Goal: Use online tool/utility

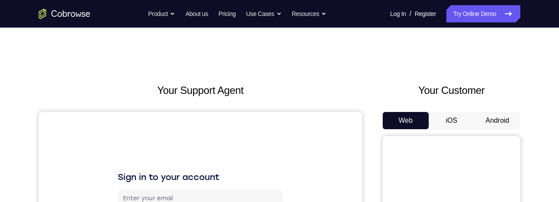
click at [513, 119] on button "Android" at bounding box center [497, 120] width 46 height 17
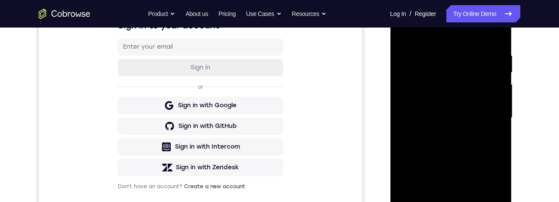
scroll to position [223, 0]
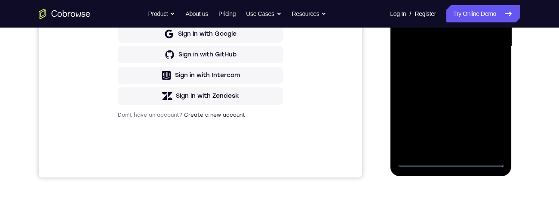
click at [451, 162] on div at bounding box center [451, 46] width 108 height 241
click at [489, 120] on div at bounding box center [451, 46] width 108 height 241
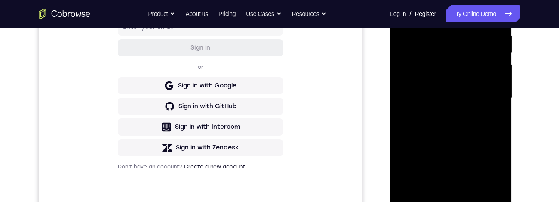
click at [432, 14] on div at bounding box center [451, 98] width 108 height 241
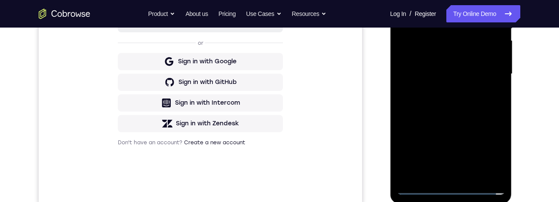
click at [442, 176] on div at bounding box center [451, 74] width 108 height 241
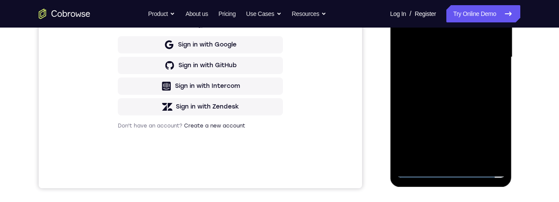
click at [459, 46] on div at bounding box center [451, 57] width 108 height 241
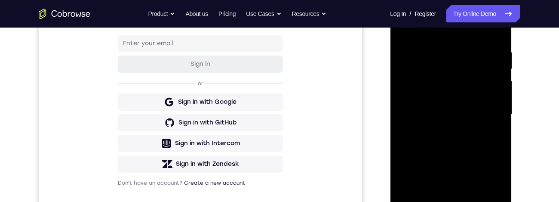
click at [485, 101] on div at bounding box center [451, 114] width 108 height 241
click at [482, 117] on div at bounding box center [451, 114] width 108 height 241
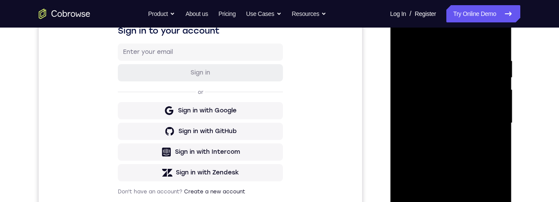
click at [477, 153] on div at bounding box center [451, 123] width 108 height 241
click at [486, 151] on div at bounding box center [451, 123] width 108 height 241
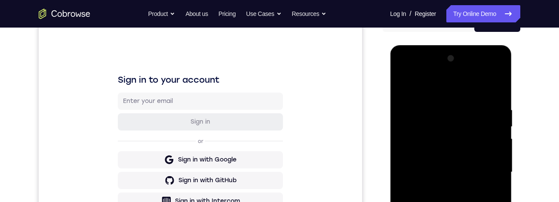
scroll to position [152, 0]
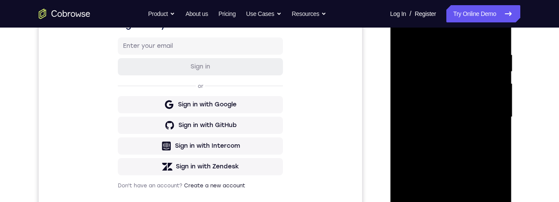
click at [447, 154] on div at bounding box center [451, 117] width 108 height 241
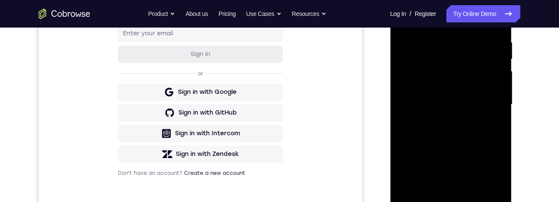
scroll to position [167, 0]
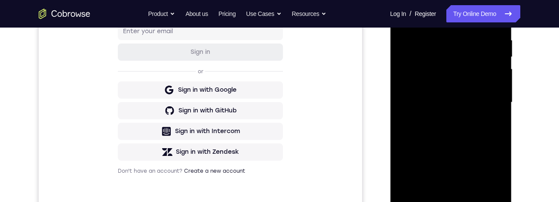
click at [499, 122] on div at bounding box center [451, 102] width 108 height 241
click at [499, 125] on div at bounding box center [451, 102] width 108 height 241
click at [496, 124] on div at bounding box center [451, 102] width 108 height 241
click at [500, 126] on div at bounding box center [451, 102] width 108 height 241
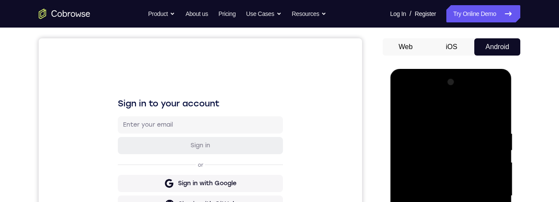
scroll to position [178, 0]
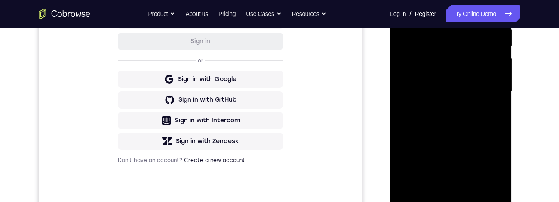
click at [472, 194] on div at bounding box center [451, 91] width 108 height 241
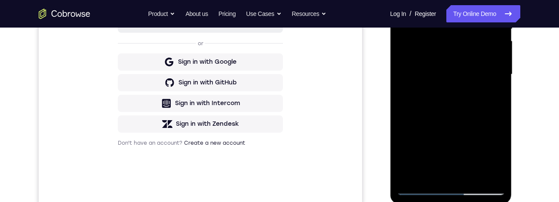
click at [489, 124] on div at bounding box center [451, 74] width 108 height 241
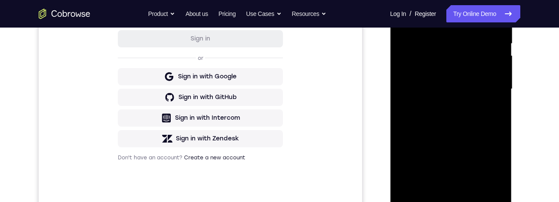
scroll to position [180, 0]
click at [489, 144] on div at bounding box center [451, 89] width 108 height 241
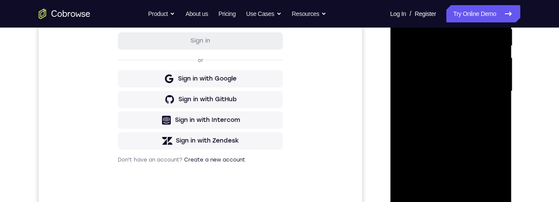
scroll to position [178, 0]
click at [486, 172] on div at bounding box center [451, 91] width 108 height 241
click at [490, 172] on div at bounding box center [451, 91] width 108 height 241
click at [494, 113] on div at bounding box center [451, 91] width 108 height 241
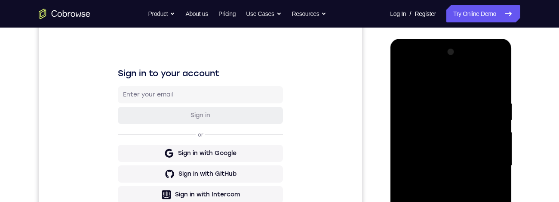
click at [402, 83] on div at bounding box center [451, 165] width 108 height 241
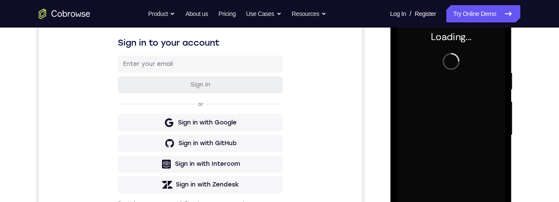
scroll to position [220, 0]
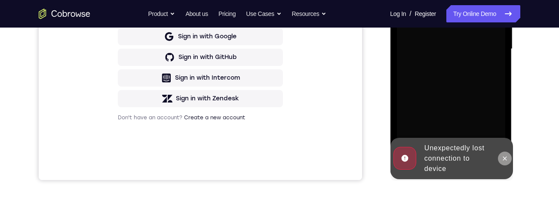
click at [509, 162] on button at bounding box center [505, 158] width 14 height 14
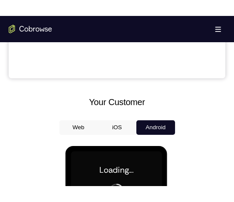
scroll to position [316, 0]
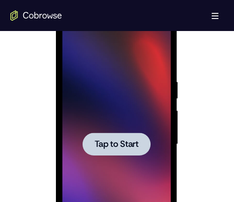
click at [103, 147] on span "Tap to Start" at bounding box center [116, 144] width 44 height 9
click at [101, 147] on span "Tap to Start" at bounding box center [116, 144] width 44 height 9
click at [104, 151] on div at bounding box center [116, 143] width 68 height 23
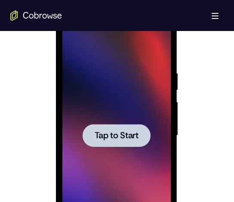
click at [146, 140] on div at bounding box center [116, 135] width 68 height 23
click at [96, 60] on div at bounding box center [116, 135] width 108 height 241
click at [99, 69] on div at bounding box center [116, 135] width 108 height 241
click at [100, 68] on div at bounding box center [116, 135] width 108 height 241
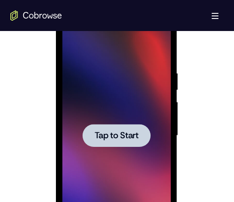
click at [103, 131] on span "Tap to Start" at bounding box center [116, 135] width 44 height 9
click at [88, 162] on div at bounding box center [116, 135] width 108 height 241
click at [89, 165] on div at bounding box center [116, 135] width 108 height 241
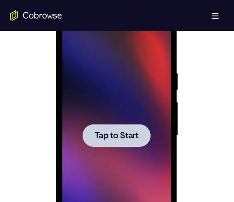
click at [99, 176] on div at bounding box center [116, 135] width 108 height 241
click at [102, 180] on div at bounding box center [116, 135] width 108 height 241
click at [99, 185] on div at bounding box center [116, 135] width 108 height 241
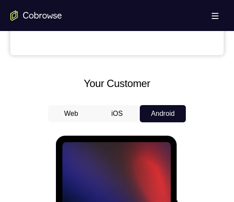
scroll to position [332, 0]
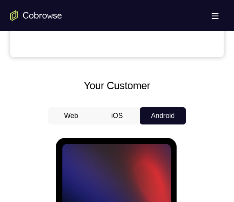
click at [108, 109] on button "iOS" at bounding box center [117, 115] width 46 height 17
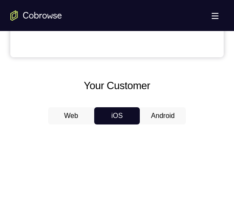
click at [172, 117] on button "Android" at bounding box center [163, 115] width 46 height 17
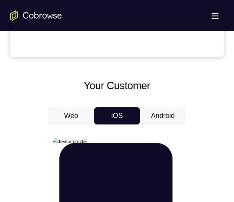
scroll to position [0, 0]
click at [0, 0] on div at bounding box center [0, 0] width 0 height 0
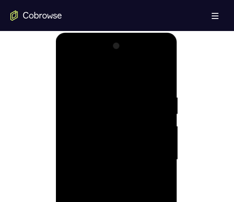
scroll to position [591, 0]
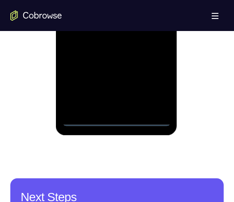
click at [117, 120] on div at bounding box center [116, 5] width 108 height 241
click at [153, 88] on div at bounding box center [116, 5] width 108 height 241
click at [107, 0] on div at bounding box center [116, 5] width 108 height 241
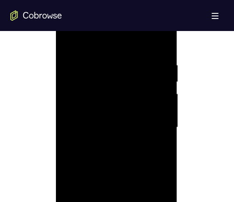
click at [155, 128] on div at bounding box center [116, 127] width 108 height 241
click at [111, 118] on div at bounding box center [116, 99] width 108 height 241
click at [140, 92] on div at bounding box center [116, 99] width 108 height 241
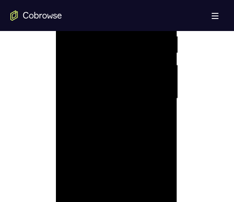
click at [79, 81] on div at bounding box center [116, 98] width 108 height 241
click at [132, 101] on div at bounding box center [116, 98] width 108 height 241
click at [131, 126] on div at bounding box center [116, 98] width 108 height 241
click at [141, 138] on div at bounding box center [116, 98] width 108 height 241
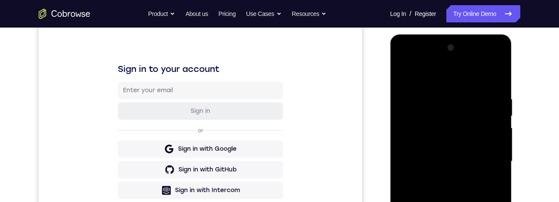
scroll to position [151, 0]
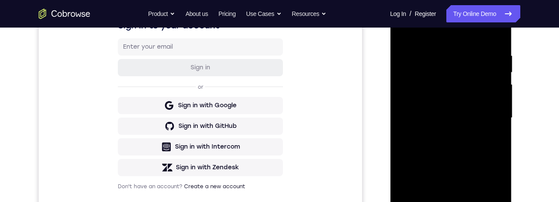
click at [441, 54] on div at bounding box center [451, 117] width 108 height 241
click at [495, 35] on div at bounding box center [451, 117] width 108 height 241
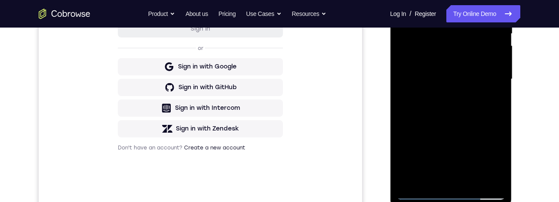
click at [477, 184] on div at bounding box center [451, 79] width 108 height 241
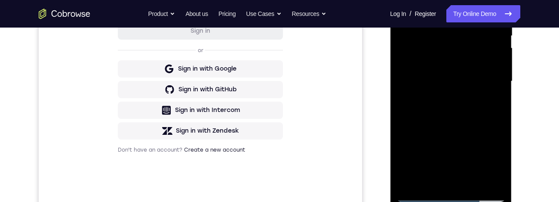
click at [478, 130] on div at bounding box center [451, 81] width 108 height 241
click at [482, 115] on div at bounding box center [451, 81] width 108 height 241
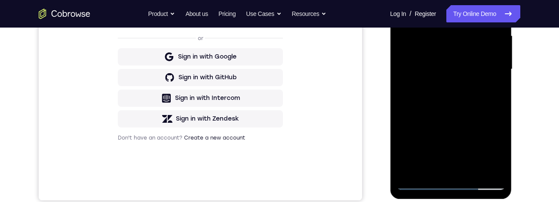
click at [478, 148] on div at bounding box center [451, 69] width 108 height 241
click at [437, 152] on div at bounding box center [451, 69] width 108 height 241
click at [495, 93] on div at bounding box center [451, 69] width 108 height 241
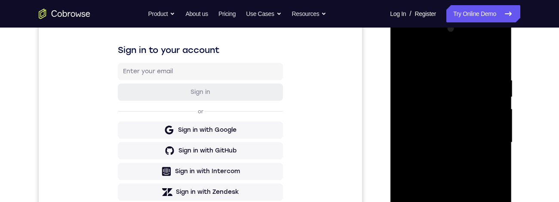
click at [406, 61] on div at bounding box center [451, 142] width 108 height 241
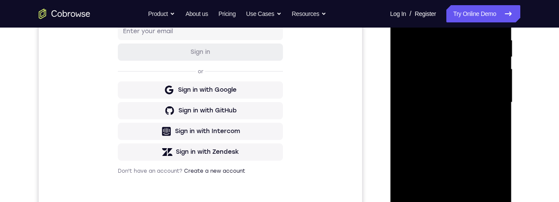
scroll to position [146, 0]
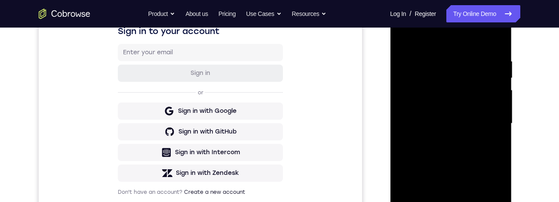
click at [407, 38] on div at bounding box center [451, 123] width 108 height 241
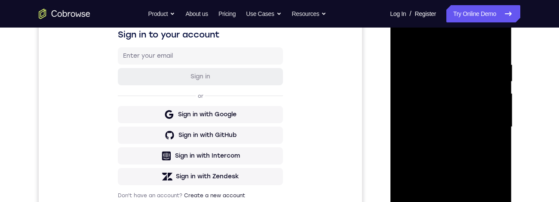
click at [434, 57] on div at bounding box center [451, 126] width 108 height 241
click at [497, 138] on div at bounding box center [451, 126] width 108 height 241
click at [499, 132] on div at bounding box center [451, 126] width 108 height 241
click at [495, 129] on div at bounding box center [451, 126] width 108 height 241
click at [499, 132] on div at bounding box center [451, 126] width 108 height 241
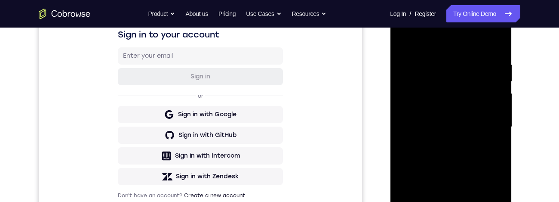
click at [504, 126] on div at bounding box center [451, 126] width 108 height 241
click at [500, 132] on div at bounding box center [451, 126] width 108 height 241
click at [500, 131] on div at bounding box center [451, 126] width 108 height 241
click at [492, 141] on div at bounding box center [451, 126] width 108 height 241
click at [496, 43] on div at bounding box center [451, 126] width 108 height 241
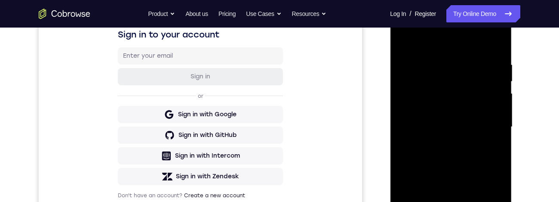
click at [499, 92] on div at bounding box center [451, 126] width 108 height 241
click at [500, 91] on div at bounding box center [451, 126] width 108 height 241
click at [473, 177] on div at bounding box center [451, 126] width 108 height 241
click at [504, 114] on div at bounding box center [451, 126] width 108 height 241
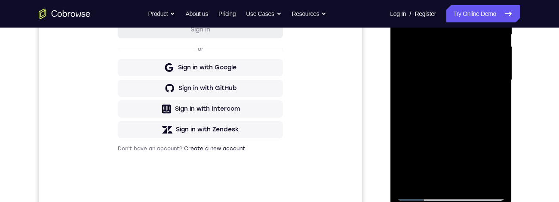
scroll to position [203, 0]
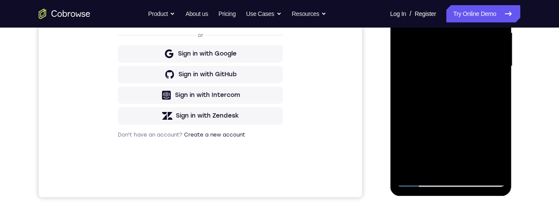
click at [474, 170] on div at bounding box center [451, 66] width 108 height 241
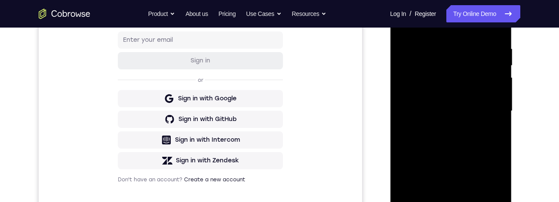
scroll to position [98, 0]
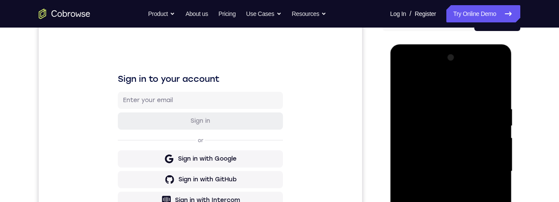
click at [406, 84] on div at bounding box center [451, 171] width 108 height 241
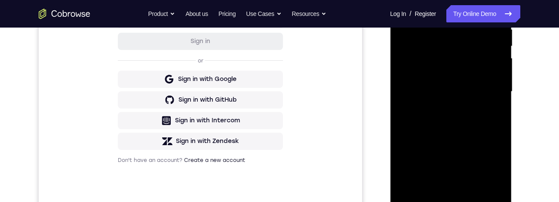
scroll to position [223, 0]
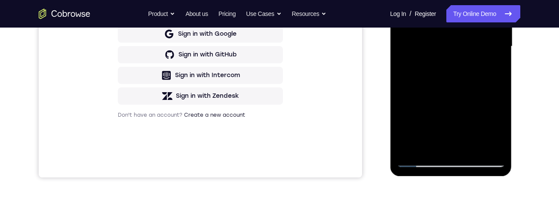
click at [496, 149] on div at bounding box center [451, 46] width 108 height 241
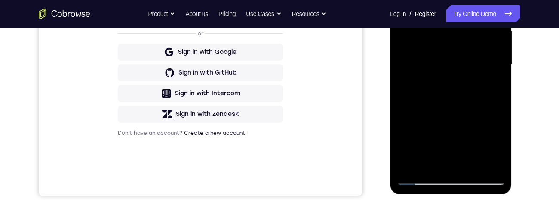
click at [434, 128] on div at bounding box center [451, 64] width 108 height 241
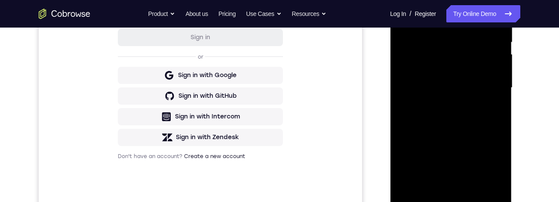
scroll to position [180, 0]
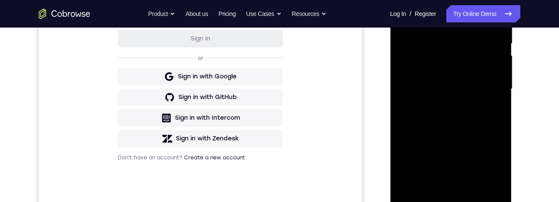
click at [499, 77] on div at bounding box center [451, 89] width 108 height 241
click at [504, 78] on div at bounding box center [451, 89] width 108 height 241
click at [502, 77] on div at bounding box center [451, 89] width 108 height 241
click at [502, 74] on div at bounding box center [451, 89] width 108 height 241
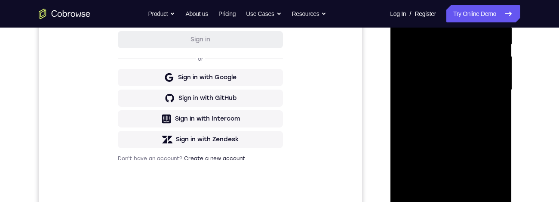
click at [508, 75] on div at bounding box center [451, 91] width 122 height 256
click at [501, 79] on div at bounding box center [451, 89] width 108 height 241
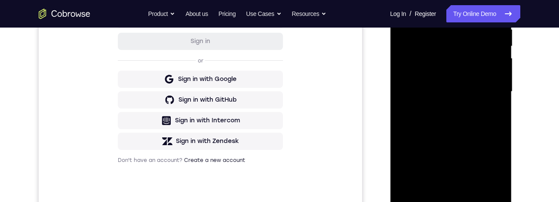
click at [497, 79] on div at bounding box center [451, 91] width 108 height 241
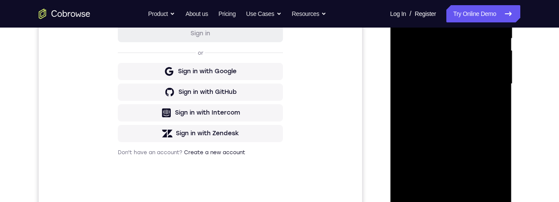
scroll to position [185, 0]
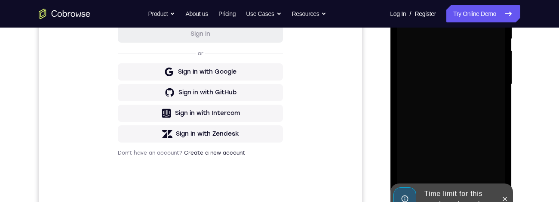
click at [525, 83] on div "Your Support Agent Your Customer Web iOS Android Next Steps We’d be happy to gi…" at bounding box center [279, 126] width 551 height 567
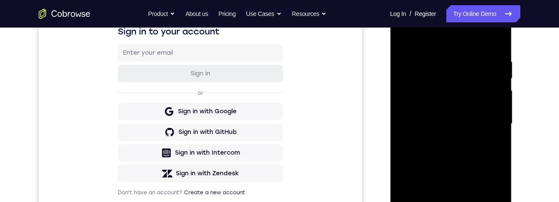
scroll to position [234, 0]
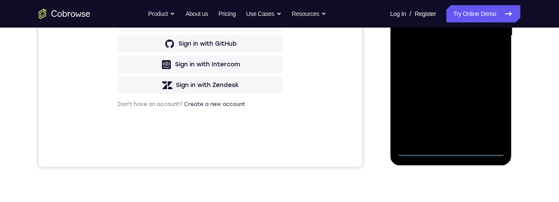
click at [454, 155] on div at bounding box center [451, 35] width 108 height 241
click at [494, 110] on div at bounding box center [451, 35] width 108 height 241
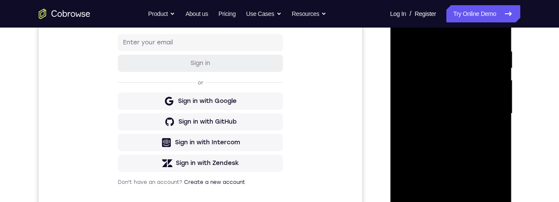
scroll to position [139, 0]
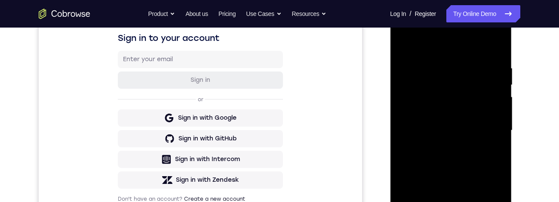
click at [469, 43] on div at bounding box center [451, 130] width 108 height 241
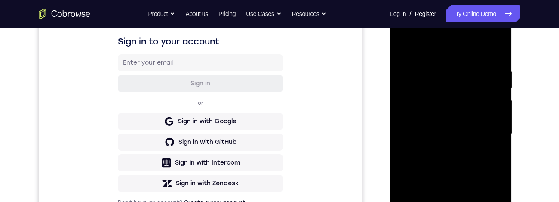
click at [489, 133] on div at bounding box center [451, 133] width 108 height 241
click at [445, 150] on div at bounding box center [451, 133] width 108 height 241
click at [454, 130] on div at bounding box center [451, 133] width 108 height 241
click at [464, 116] on div at bounding box center [451, 133] width 108 height 241
click at [475, 135] on div at bounding box center [451, 133] width 108 height 241
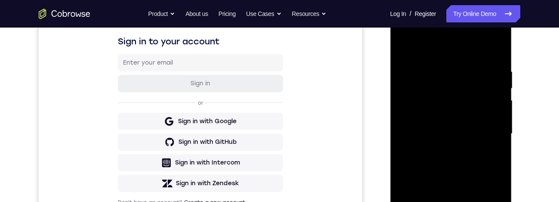
click at [480, 162] on div at bounding box center [451, 133] width 108 height 241
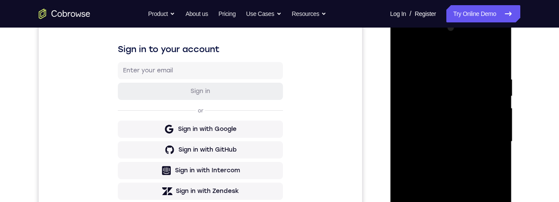
scroll to position [129, 0]
click at [476, 164] on div at bounding box center [451, 140] width 108 height 241
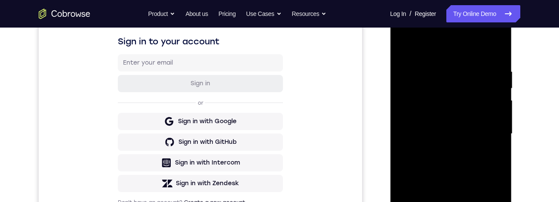
click at [479, 171] on div at bounding box center [451, 133] width 108 height 241
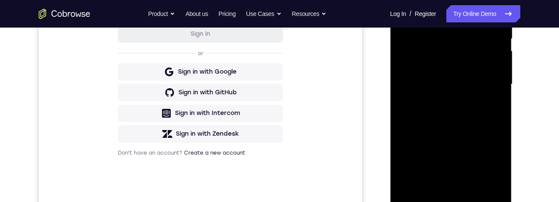
scroll to position [226, 0]
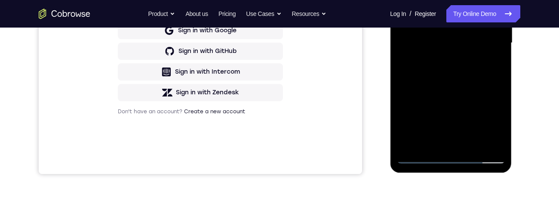
click at [476, 143] on div at bounding box center [451, 43] width 108 height 241
click at [471, 88] on div at bounding box center [451, 43] width 108 height 241
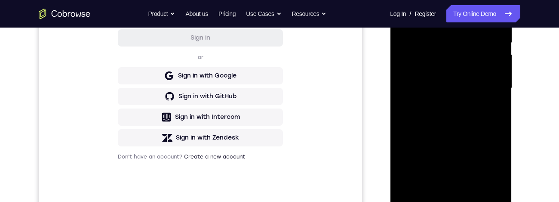
scroll to position [134, 0]
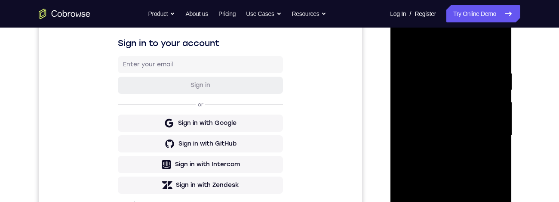
click at [407, 48] on div at bounding box center [451, 135] width 108 height 241
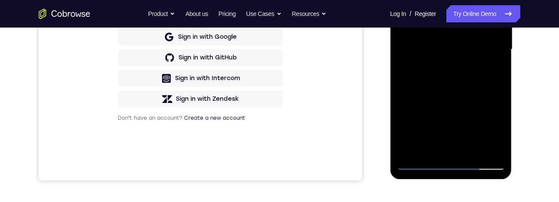
click at [492, 156] on div at bounding box center [451, 49] width 108 height 241
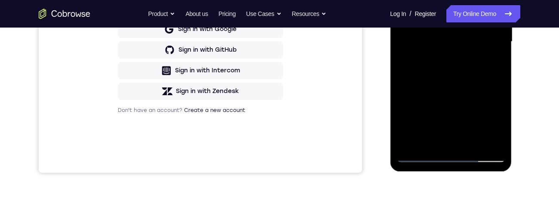
click at [409, 98] on div at bounding box center [451, 41] width 108 height 241
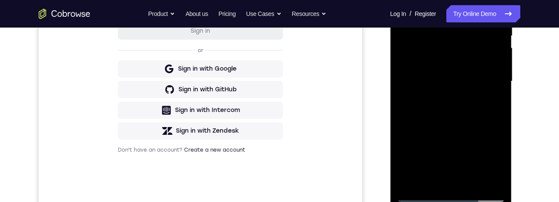
scroll to position [185, 0]
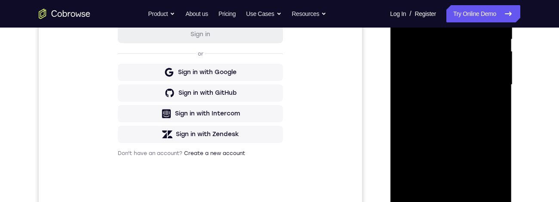
click at [501, 67] on div at bounding box center [451, 84] width 108 height 241
click at [500, 68] on div at bounding box center [451, 84] width 108 height 241
click at [503, 70] on div at bounding box center [451, 84] width 108 height 241
click at [500, 68] on div at bounding box center [451, 84] width 108 height 241
click at [499, 65] on div at bounding box center [451, 84] width 108 height 241
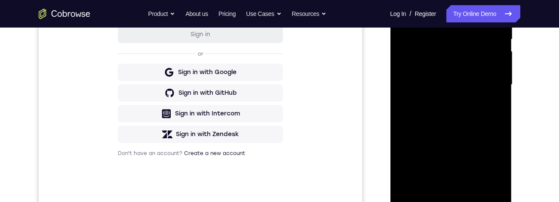
scroll to position [184, 0]
click at [500, 68] on div at bounding box center [451, 85] width 108 height 241
click at [502, 73] on div at bounding box center [451, 85] width 108 height 241
click at [502, 68] on div at bounding box center [451, 85] width 108 height 241
click at [503, 63] on div at bounding box center [451, 85] width 108 height 241
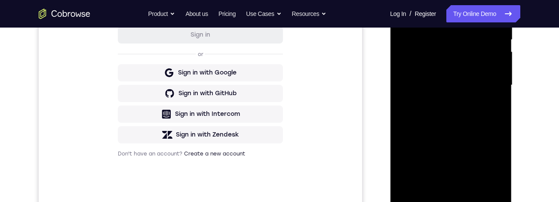
click at [499, 74] on div at bounding box center [451, 85] width 108 height 241
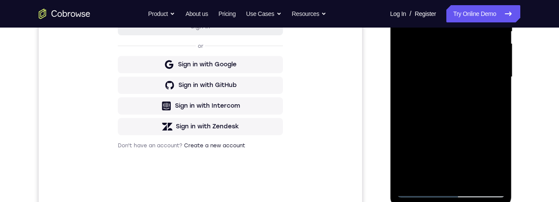
scroll to position [193, 0]
click at [416, 121] on div at bounding box center [451, 76] width 108 height 241
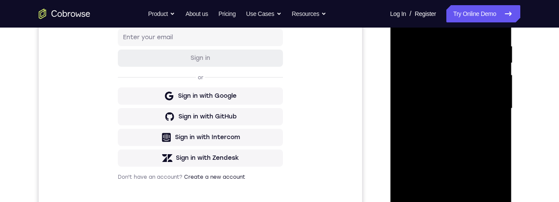
scroll to position [146, 0]
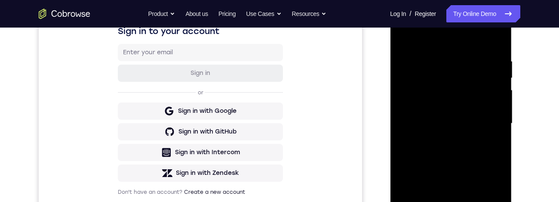
click at [439, 148] on div at bounding box center [451, 123] width 108 height 241
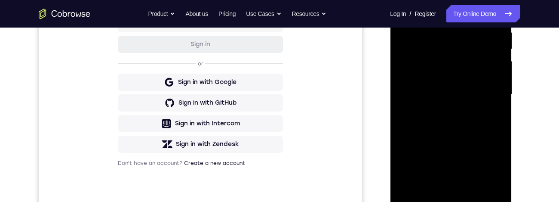
scroll to position [127, 0]
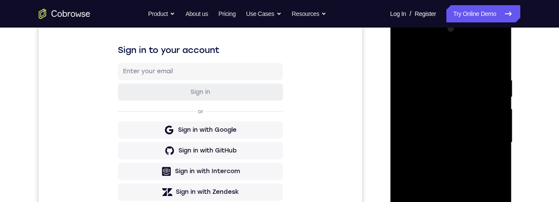
click at [403, 57] on div at bounding box center [451, 142] width 108 height 241
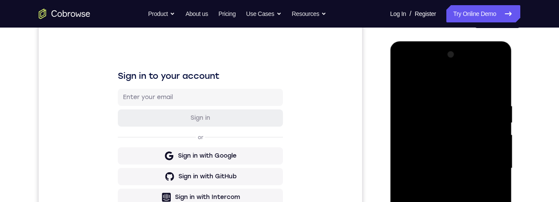
scroll to position [192, 0]
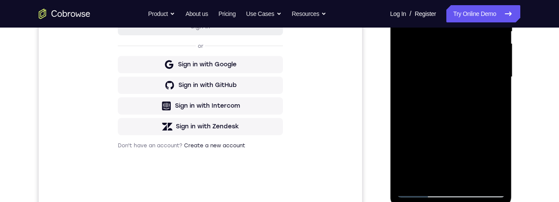
click at [415, 158] on div at bounding box center [451, 77] width 108 height 241
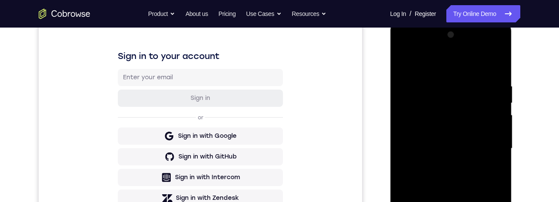
scroll to position [107, 0]
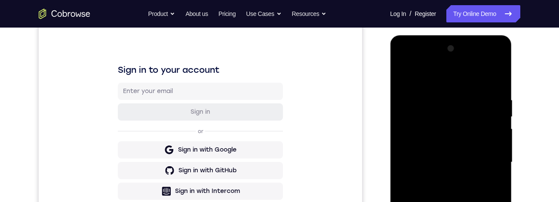
click at [406, 83] on div at bounding box center [451, 162] width 108 height 241
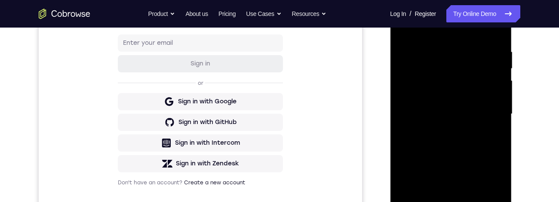
scroll to position [159, 0]
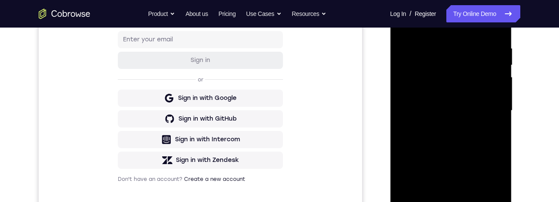
click at [410, 26] on div at bounding box center [451, 110] width 108 height 241
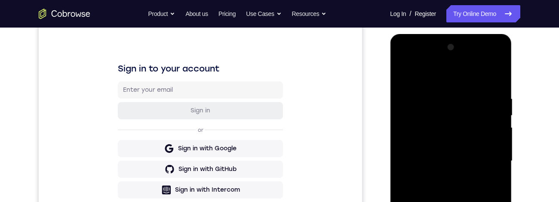
scroll to position [127, 0]
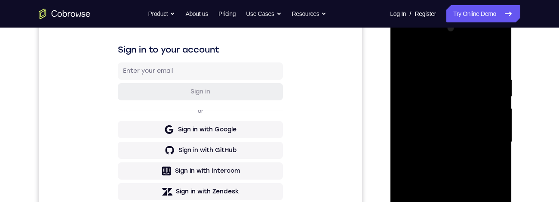
click at [409, 66] on div at bounding box center [451, 142] width 108 height 241
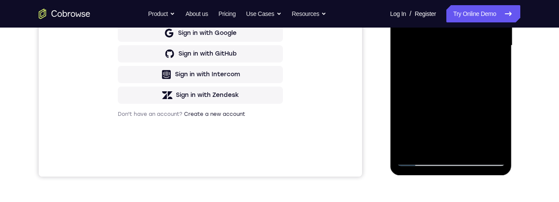
scroll to position [237, 0]
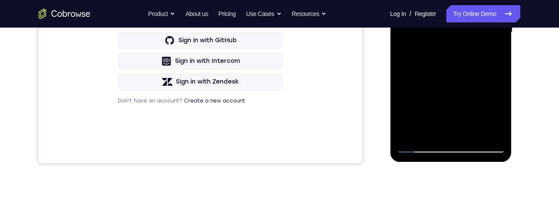
click at [412, 136] on div at bounding box center [451, 32] width 108 height 241
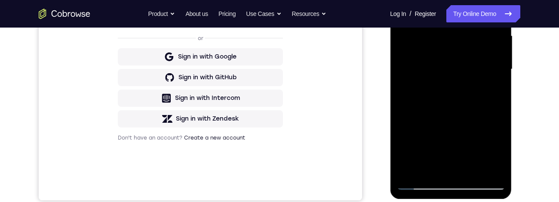
scroll to position [172, 0]
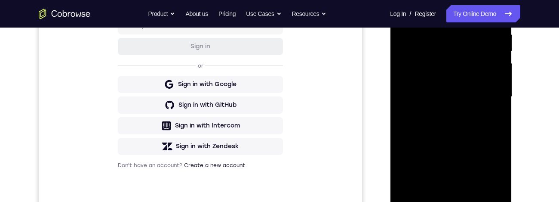
click at [437, 31] on div at bounding box center [451, 96] width 108 height 241
click at [503, 98] on div at bounding box center [451, 96] width 108 height 241
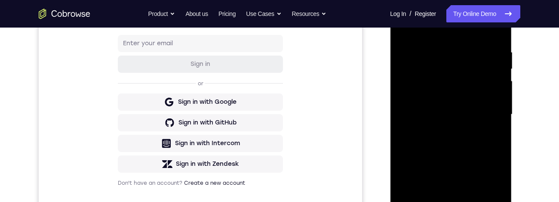
click at [491, 120] on div at bounding box center [451, 114] width 108 height 241
click at [520, 92] on div at bounding box center [452, 113] width 138 height 265
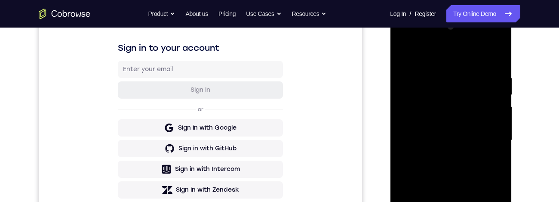
scroll to position [182, 0]
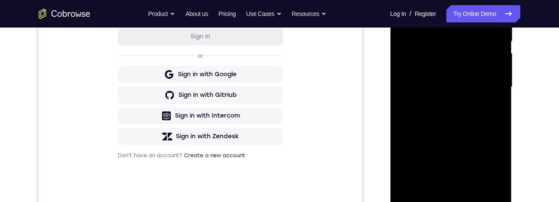
click at [496, 119] on div at bounding box center [451, 86] width 108 height 241
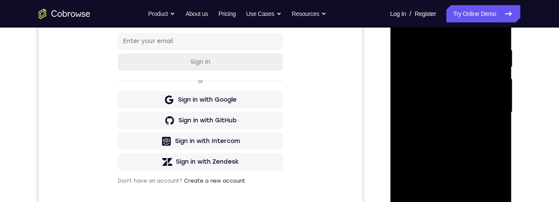
scroll to position [156, 0]
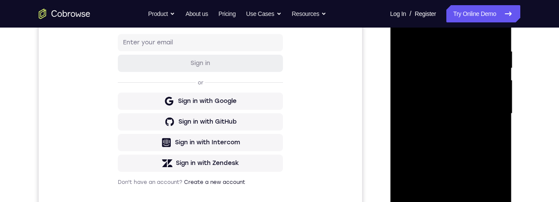
click at [495, 120] on div at bounding box center [451, 113] width 108 height 241
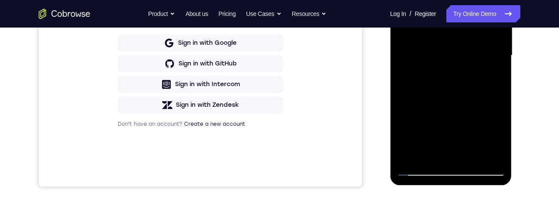
scroll to position [125, 0]
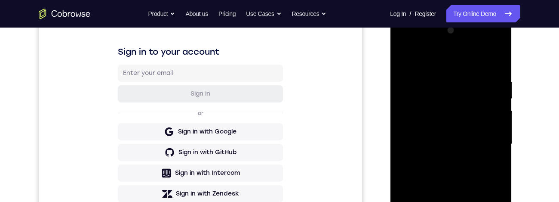
click at [498, 125] on div at bounding box center [451, 144] width 108 height 241
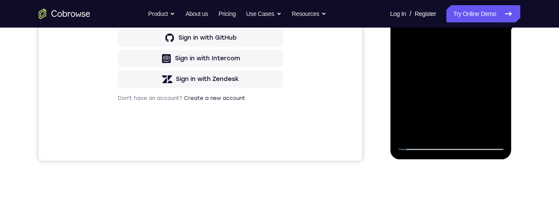
scroll to position [152, 0]
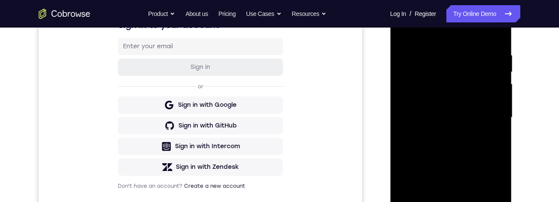
click at [493, 129] on div at bounding box center [451, 117] width 108 height 241
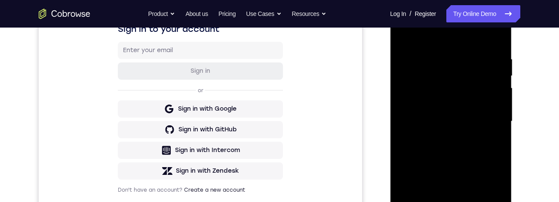
click at [498, 117] on div at bounding box center [451, 121] width 108 height 241
click at [496, 123] on div at bounding box center [451, 121] width 108 height 241
click at [498, 122] on div at bounding box center [451, 121] width 108 height 241
click at [498, 123] on div at bounding box center [451, 121] width 108 height 241
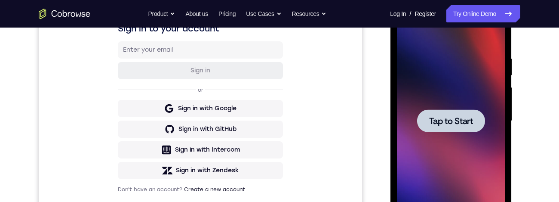
scroll to position [0, 0]
